Goal: Task Accomplishment & Management: Manage account settings

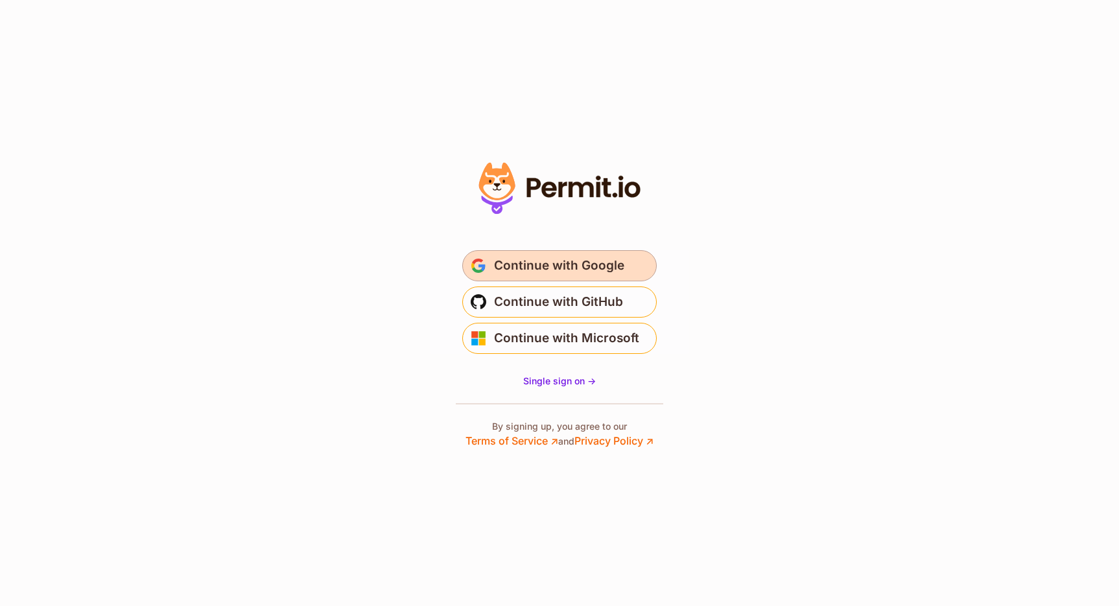
click at [604, 266] on span "Continue with Google" at bounding box center [559, 265] width 130 height 21
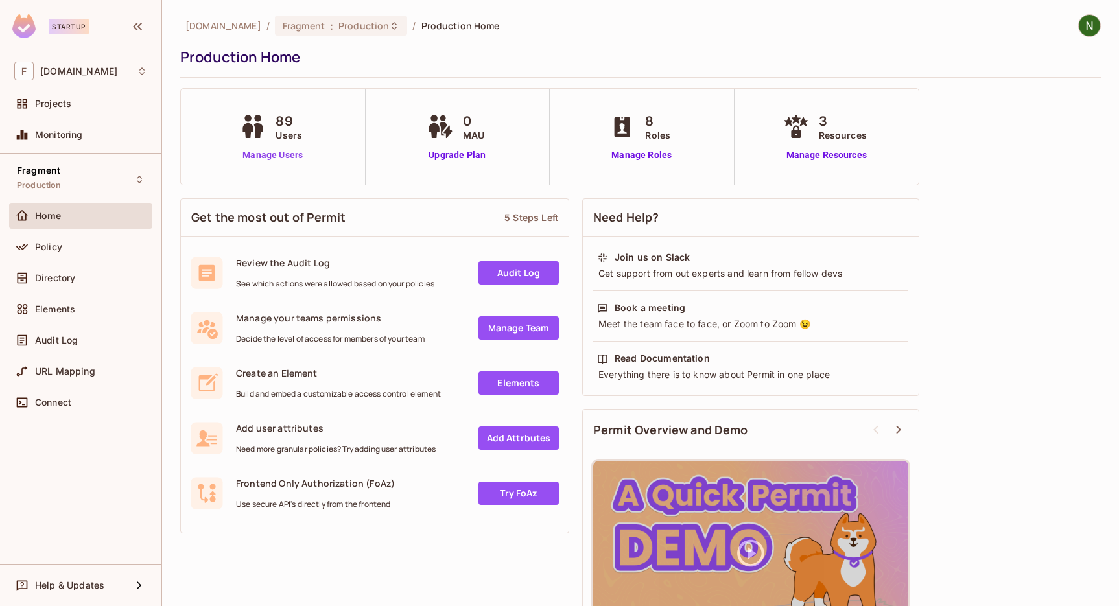
click at [255, 148] on link "Manage Users" at bounding box center [273, 155] width 72 height 14
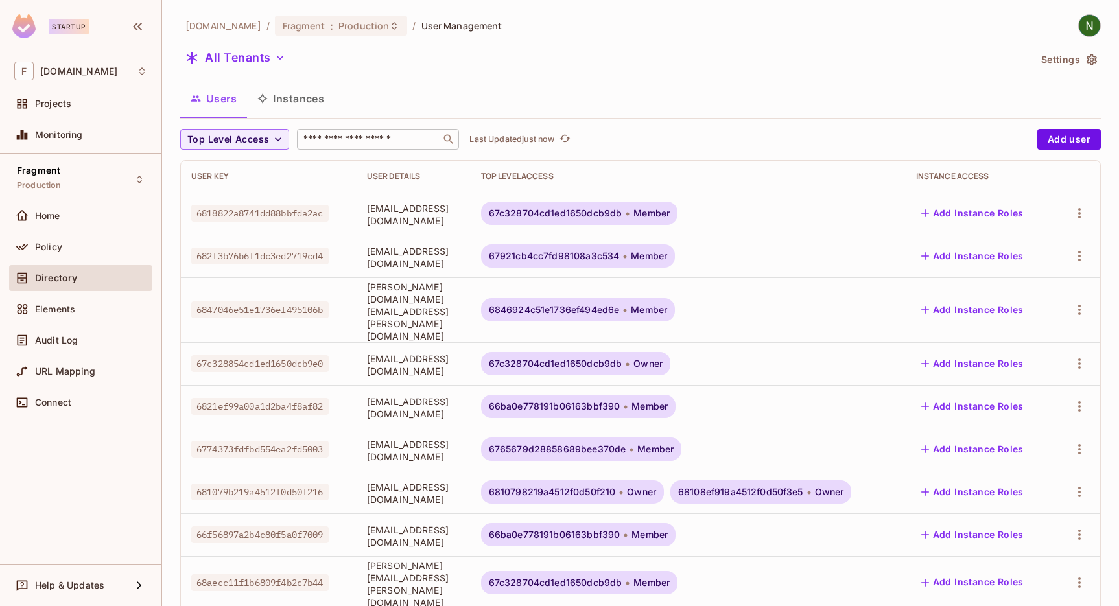
click at [343, 137] on input "text" at bounding box center [369, 139] width 136 height 13
type input "******"
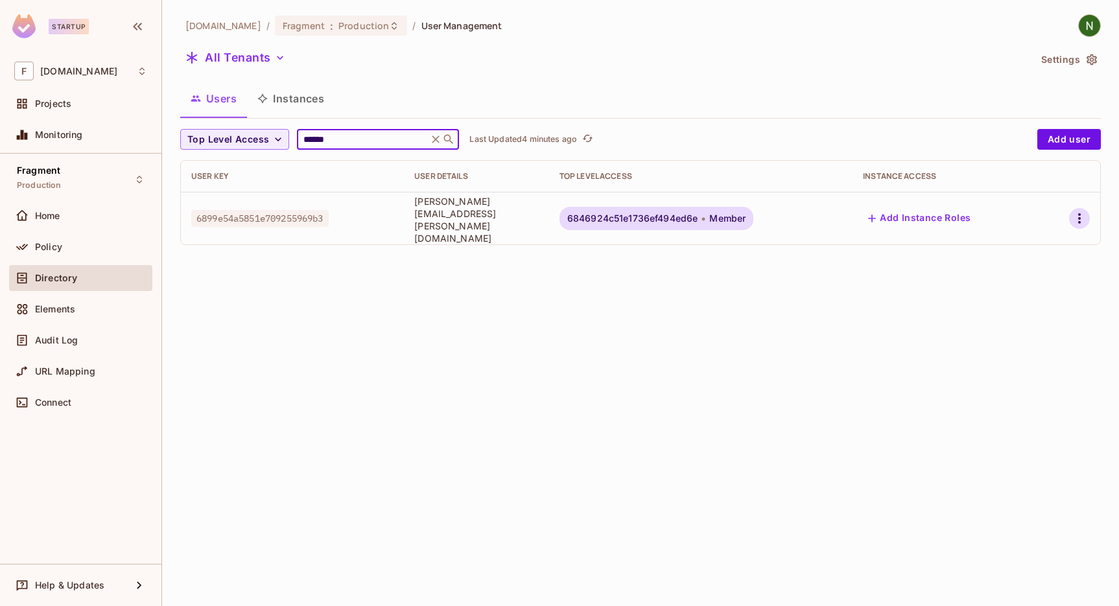
click at [1076, 218] on icon "button" at bounding box center [1079, 219] width 16 height 16
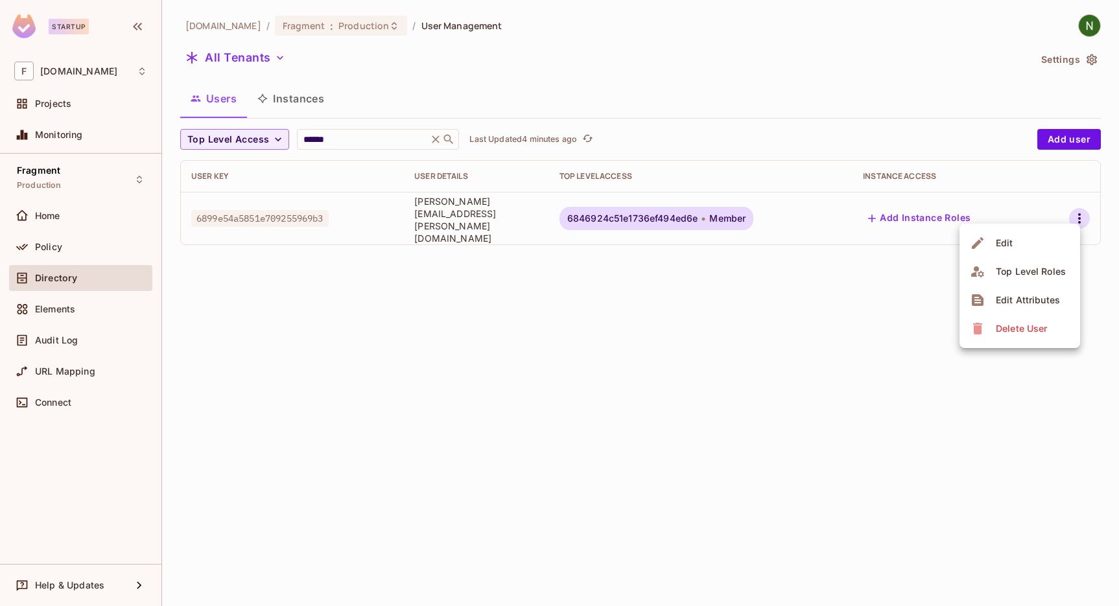
click at [993, 332] on span "Delete User" at bounding box center [1021, 328] width 59 height 21
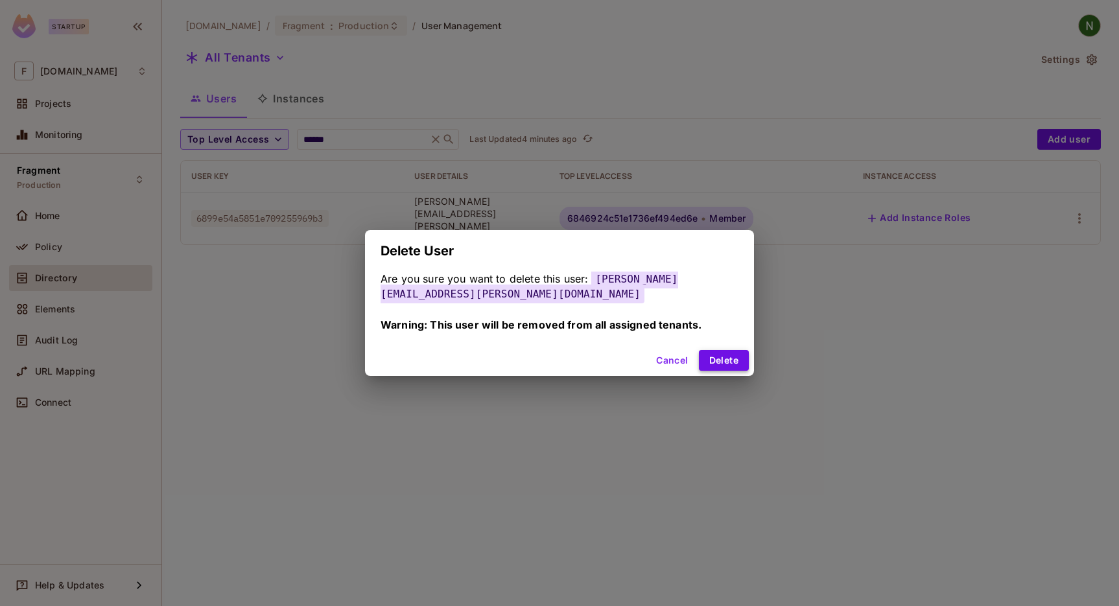
click at [721, 350] on button "Delete" at bounding box center [724, 360] width 50 height 21
